Goal: Information Seeking & Learning: Learn about a topic

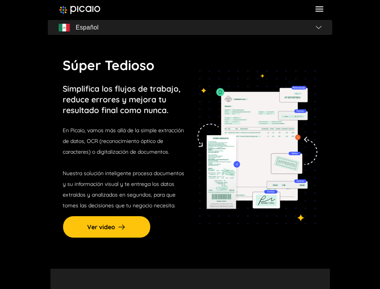
click at [256, 36] on section "Súper Tedioso Simplifica los flujos de trabajo, reduce errores y mejora tu resu…" at bounding box center [190, 147] width 285 height 242
click at [316, 7] on icon at bounding box center [320, 9] width 10 height 10
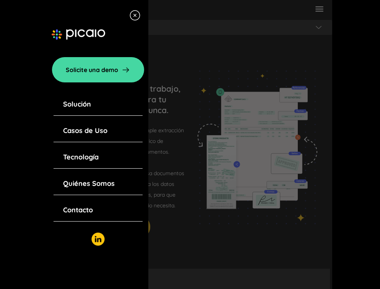
click at [82, 103] on link "Solución" at bounding box center [77, 104] width 28 height 11
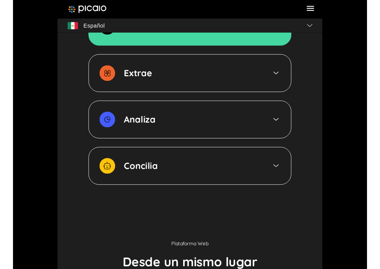
scroll to position [1263, 0]
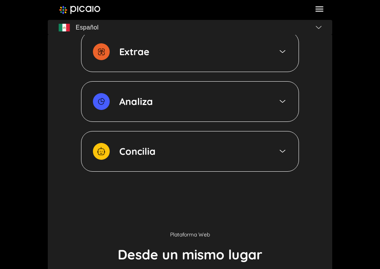
click at [81, 10] on img at bounding box center [79, 10] width 41 height 8
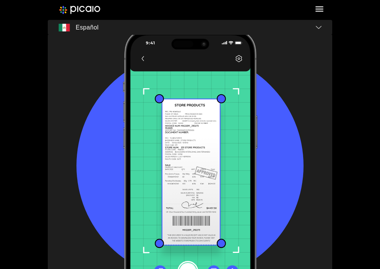
scroll to position [981, 0]
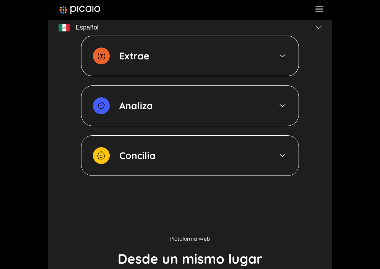
click at [171, 149] on div "Concilia" at bounding box center [190, 155] width 218 height 41
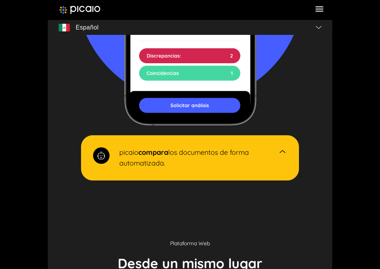
scroll to position [975, 0]
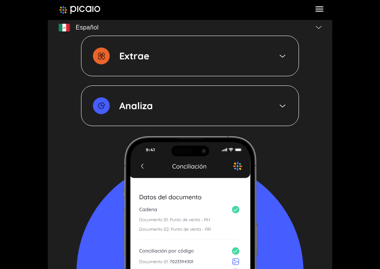
click at [225, 116] on div "Analiza" at bounding box center [190, 105] width 218 height 41
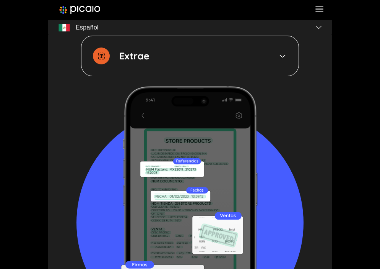
click at [221, 60] on div "Extrae" at bounding box center [190, 56] width 218 height 41
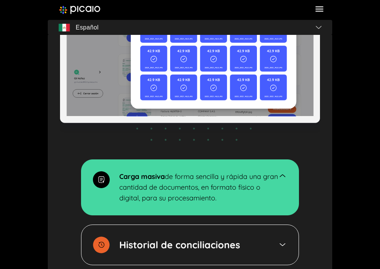
scroll to position [1474, 0]
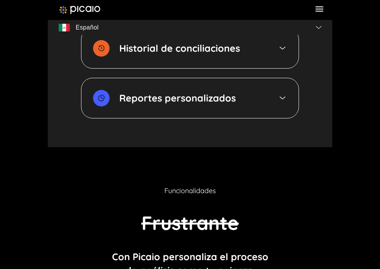
click at [221, 60] on div "Historial de conciliaciones" at bounding box center [190, 48] width 218 height 41
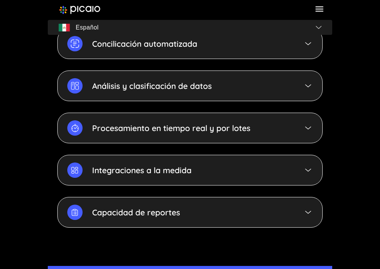
click at [221, 60] on div "Reconocimiento de datos con precisión La tecnología de inteligencia artificial …" at bounding box center [190, 58] width 266 height 338
click at [223, 50] on div "Concilicación automatizada" at bounding box center [190, 43] width 266 height 31
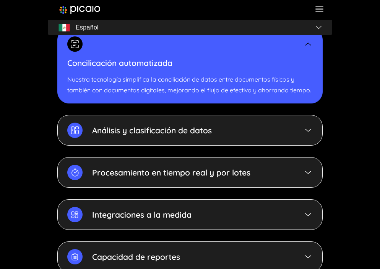
click at [273, 136] on div "Análisis y clasificación de datos" at bounding box center [190, 130] width 266 height 31
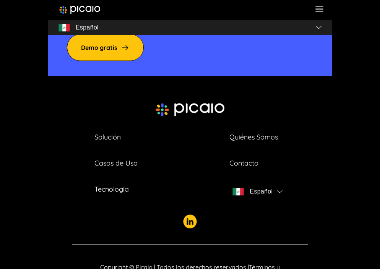
scroll to position [2754, 0]
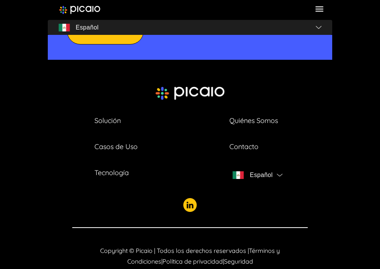
click at [320, 11] on icon at bounding box center [320, 9] width 10 height 10
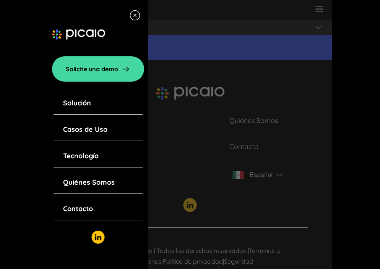
click at [93, 185] on link "Quiénes Somos" at bounding box center [89, 182] width 52 height 11
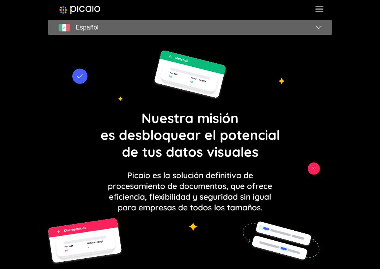
click at [153, 30] on span "Español" at bounding box center [190, 27] width 279 height 11
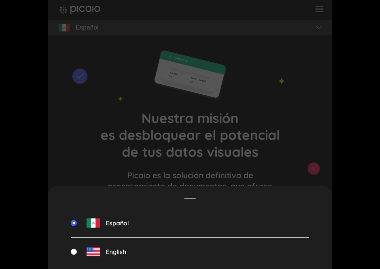
click at [324, 26] on div "Español English" at bounding box center [190, 134] width 285 height 269
click at [318, 28] on div "Español English" at bounding box center [190, 134] width 285 height 269
click at [82, 217] on div "Español" at bounding box center [190, 223] width 239 height 29
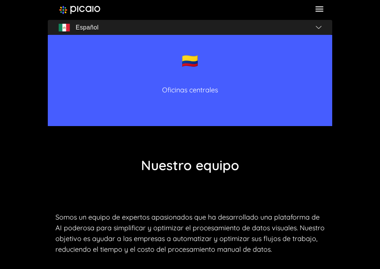
scroll to position [1208, 0]
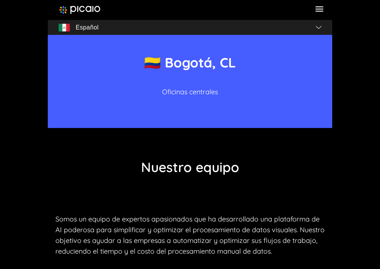
click at [318, 16] on div at bounding box center [190, 10] width 285 height 20
click at [319, 10] on icon at bounding box center [320, 9] width 10 height 10
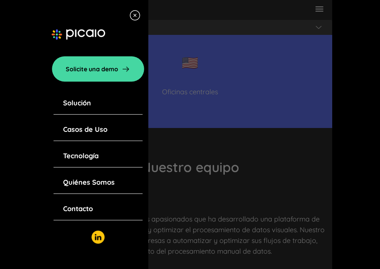
click at [84, 163] on div "Tecnología" at bounding box center [98, 156] width 89 height 23
click at [84, 161] on div "Tecnología" at bounding box center [98, 156] width 89 height 23
click at [108, 180] on link "Quiénes Somos" at bounding box center [89, 182] width 52 height 11
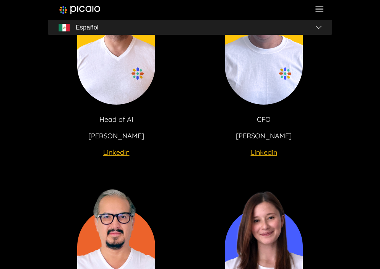
scroll to position [2264, 0]
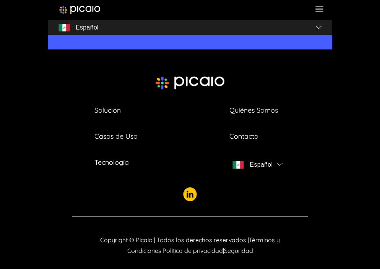
click at [323, 11] on icon at bounding box center [320, 9] width 8 height 5
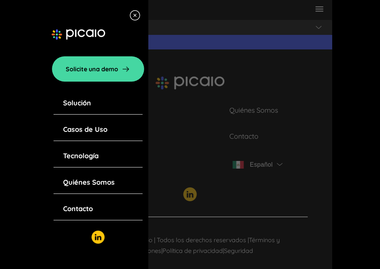
click at [81, 100] on link "Solución" at bounding box center [77, 103] width 28 height 11
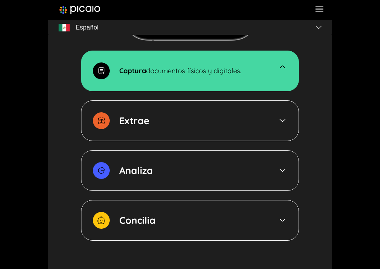
scroll to position [1195, 0]
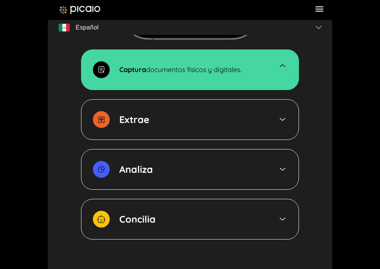
click at [141, 126] on p "Extrae" at bounding box center [134, 119] width 30 height 17
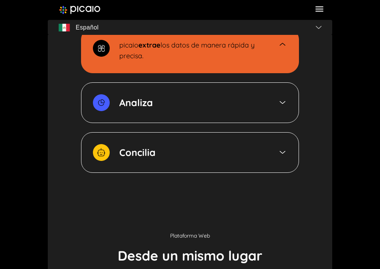
click at [146, 110] on p "Analiza" at bounding box center [136, 102] width 34 height 17
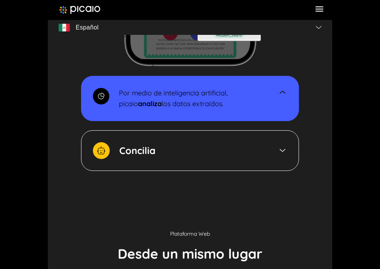
scroll to position [1271, 0]
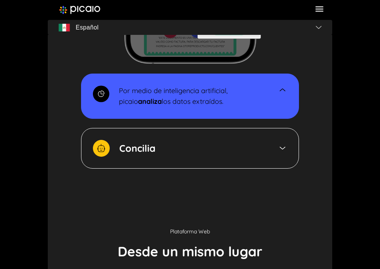
click at [147, 144] on strong "Concilia" at bounding box center [137, 148] width 36 height 14
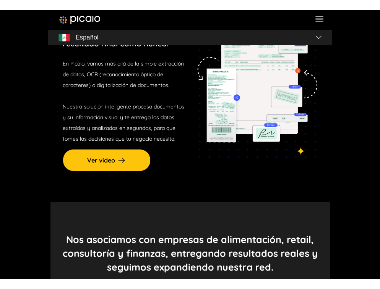
scroll to position [0, 0]
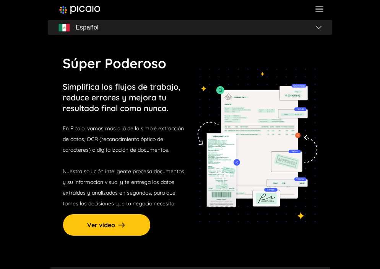
click at [321, 12] on icon at bounding box center [320, 9] width 10 height 10
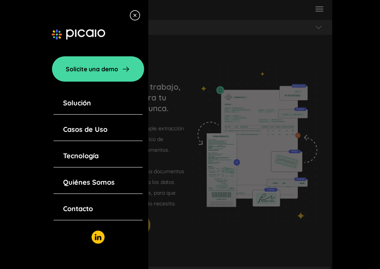
click at [138, 18] on img at bounding box center [134, 15] width 11 height 11
click at [138, 18] on div "Solicite una demo Solución Casos de Uso Tecnología Quiénes Somos Contacto Españ…" at bounding box center [190, 17] width 285 height 35
